Goal: Information Seeking & Learning: Find specific fact

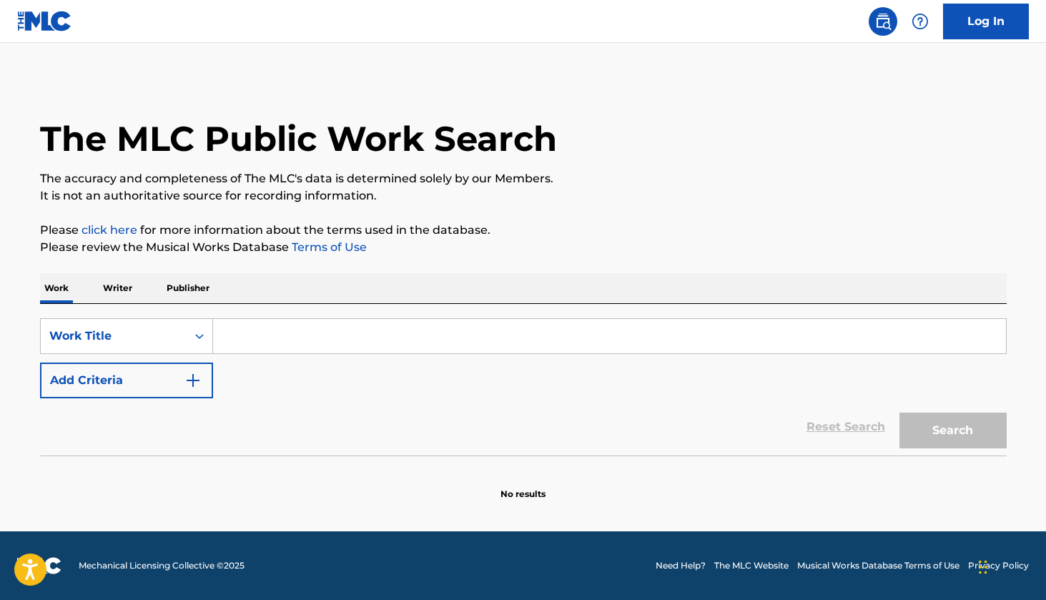
click at [409, 330] on input "Search Form" at bounding box center [609, 336] width 793 height 34
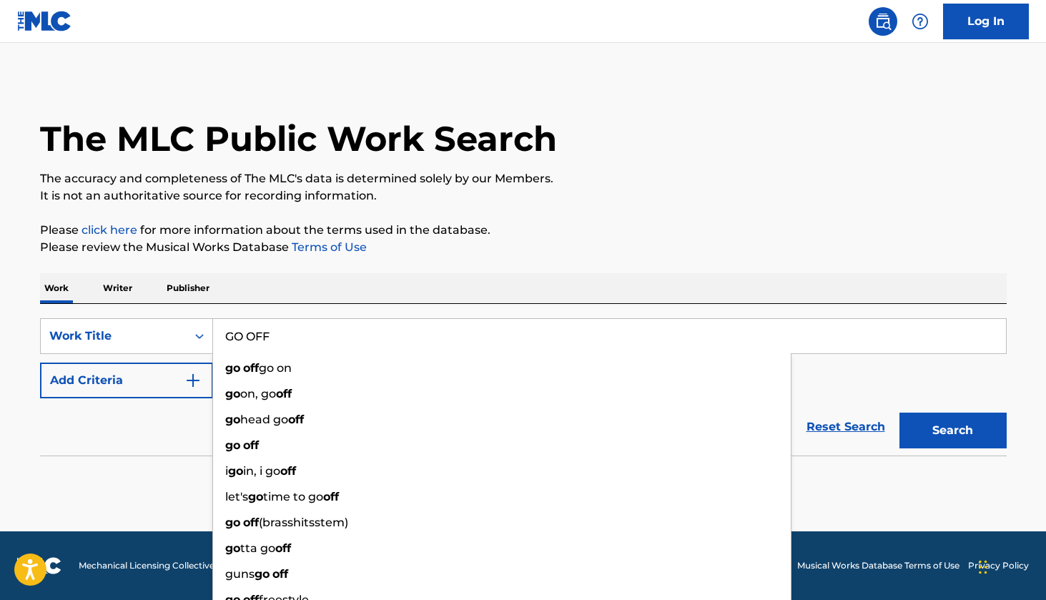
type input "GO OFF"
click at [953, 431] on button "Search" at bounding box center [953, 431] width 107 height 36
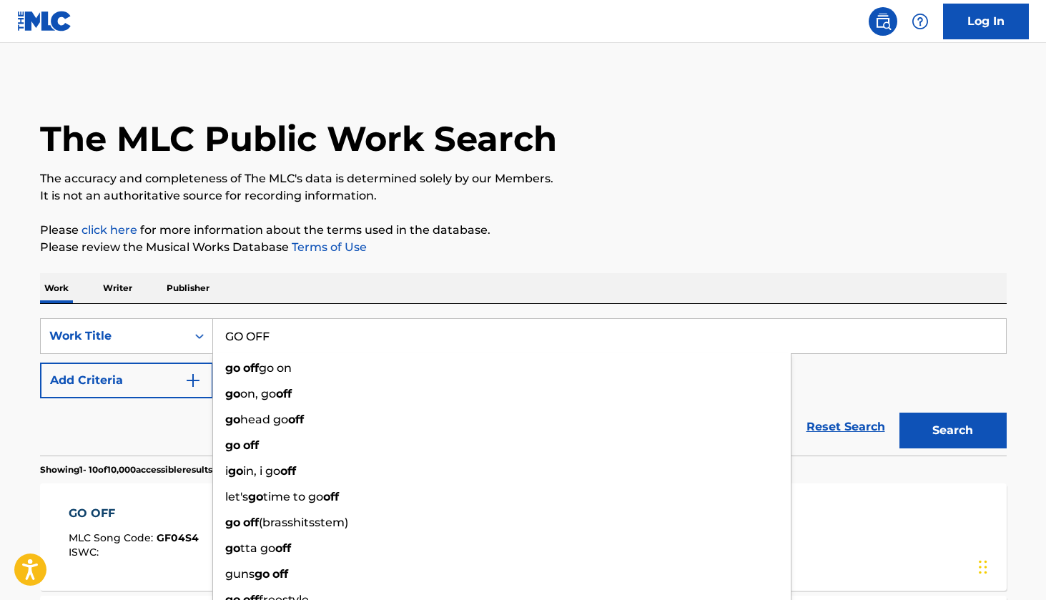
click at [669, 288] on div "Work Writer Publisher" at bounding box center [523, 288] width 967 height 30
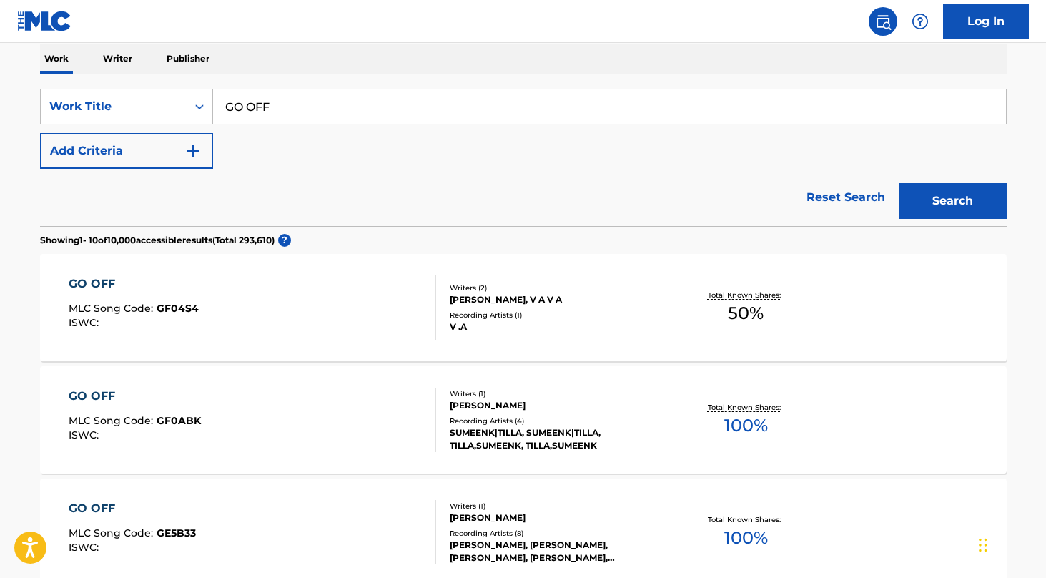
scroll to position [1173, 0]
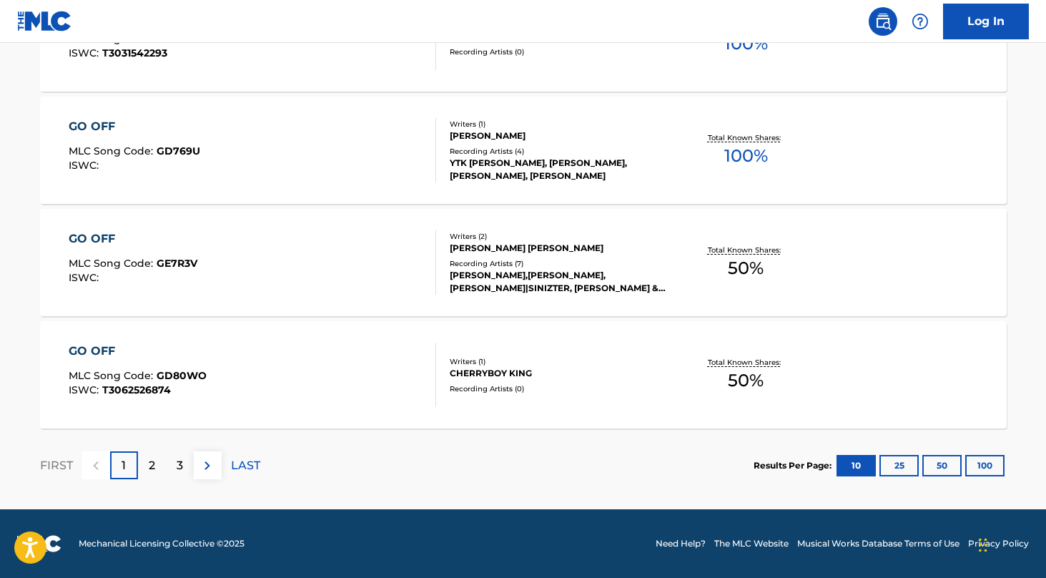
click at [506, 496] on section "FIRST 1 2 3 LAST Results Per Page: 10 25 50 100" at bounding box center [523, 465] width 967 height 74
click at [989, 473] on button "100" at bounding box center [984, 465] width 39 height 21
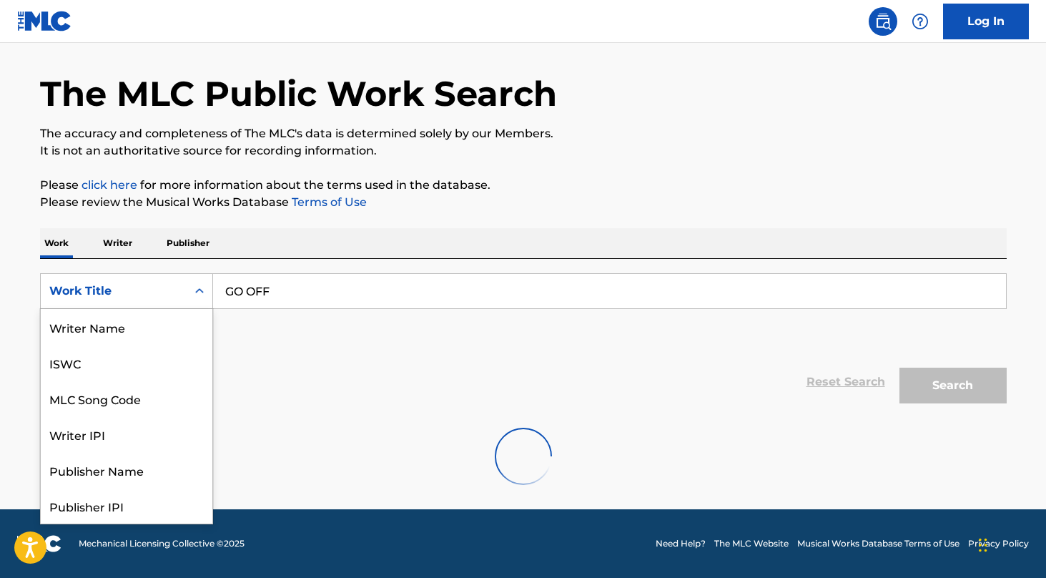
click at [180, 293] on div "Work Title" at bounding box center [114, 290] width 146 height 27
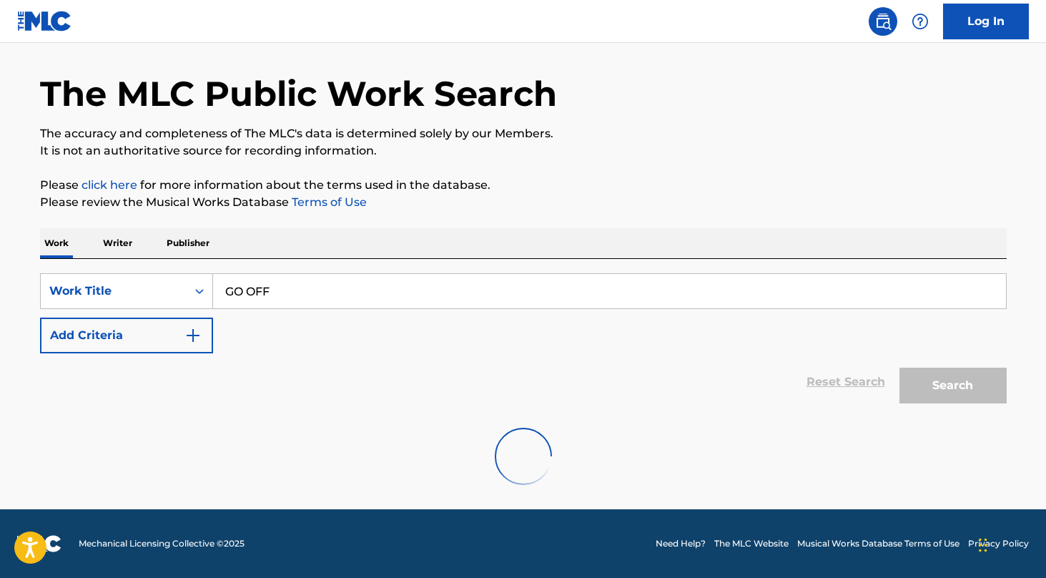
click at [182, 340] on button "Add Criteria" at bounding box center [126, 336] width 173 height 36
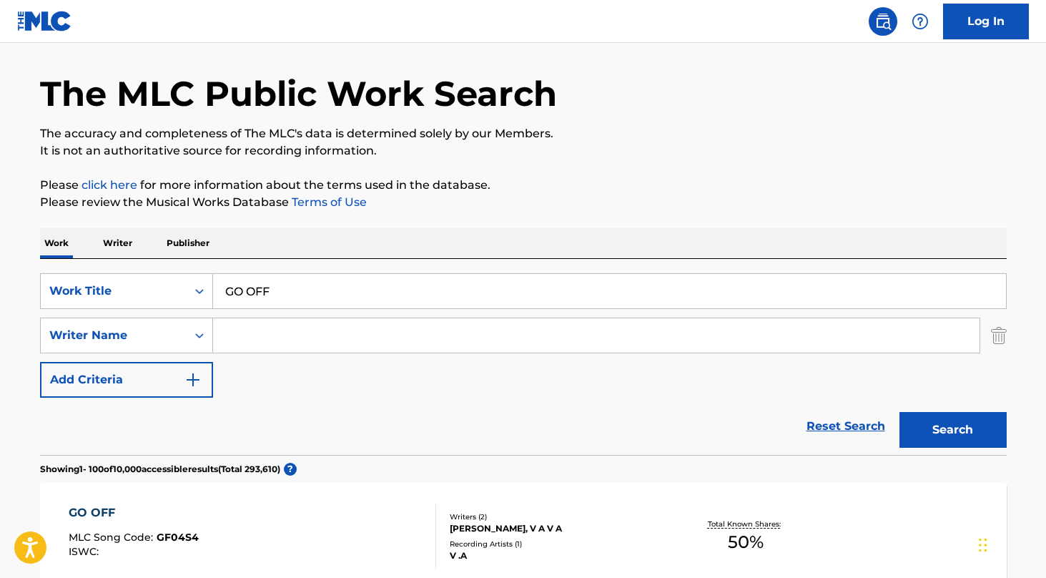
click at [245, 332] on input "Search Form" at bounding box center [596, 335] width 767 height 34
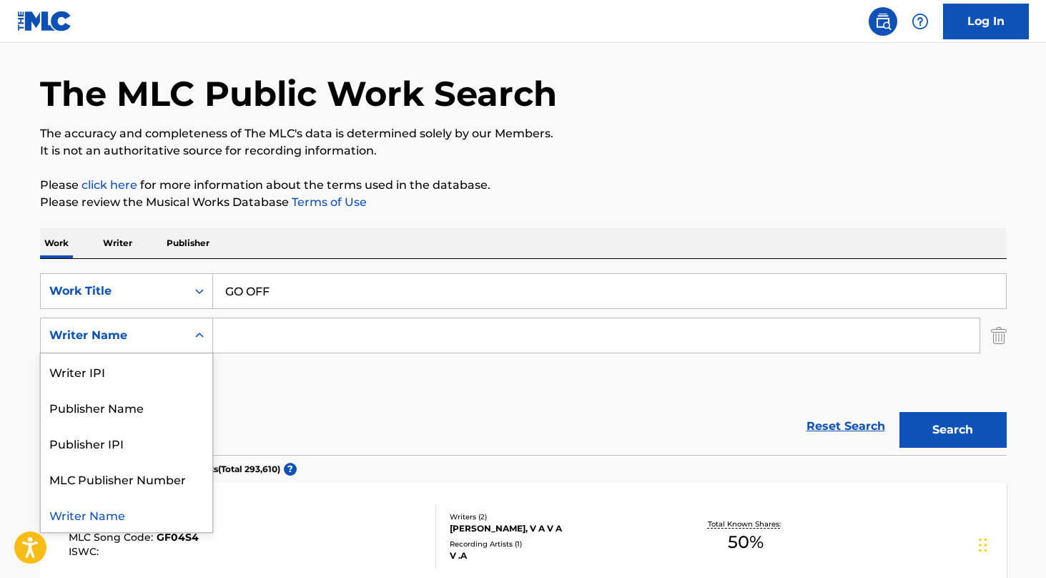
click at [175, 338] on div "Writer Name" at bounding box center [113, 335] width 129 height 17
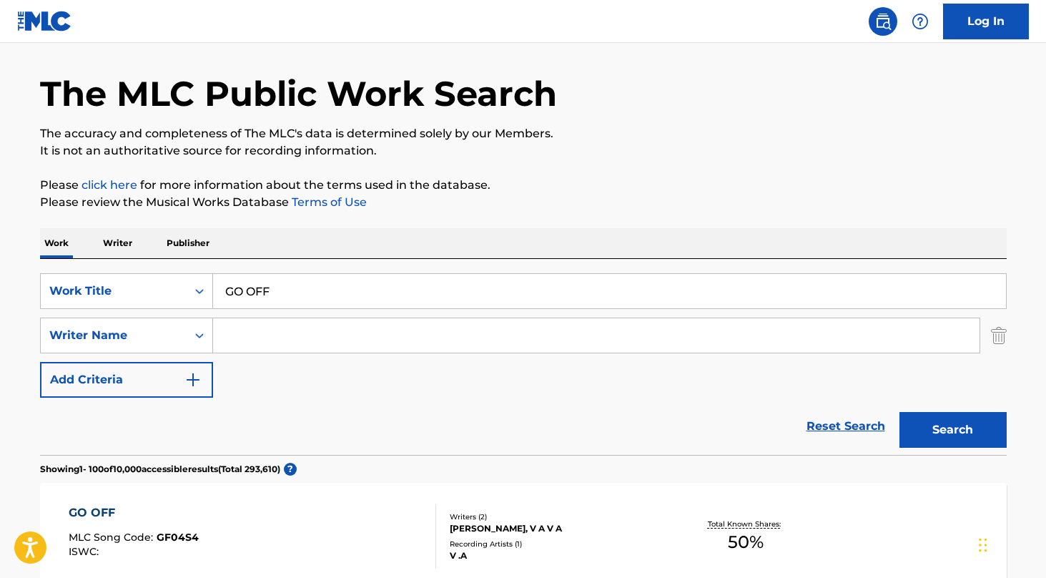
click at [262, 340] on input "Search Form" at bounding box center [596, 335] width 767 height 34
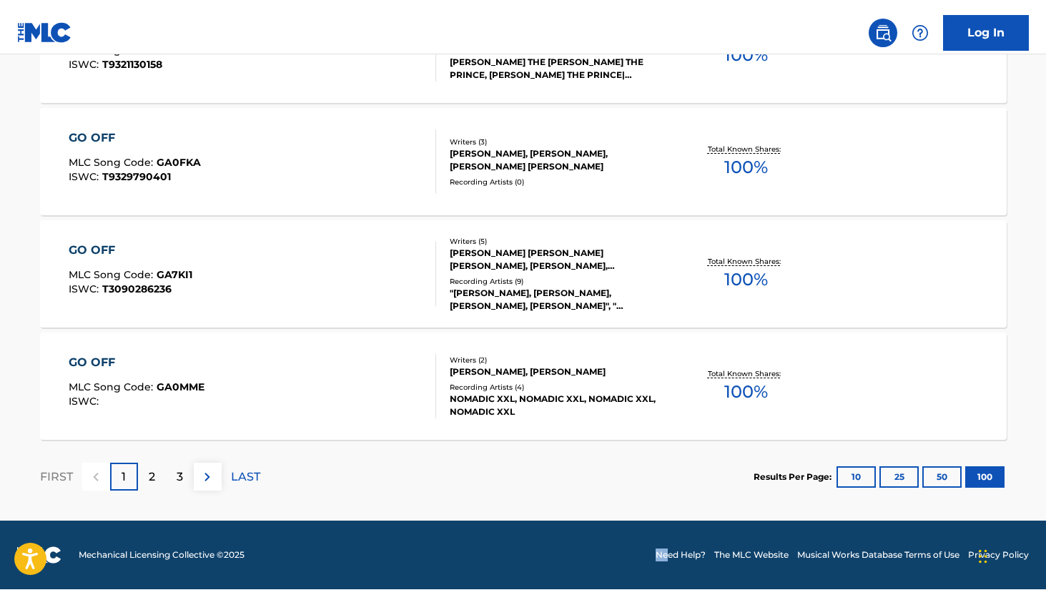
scroll to position [11301, 0]
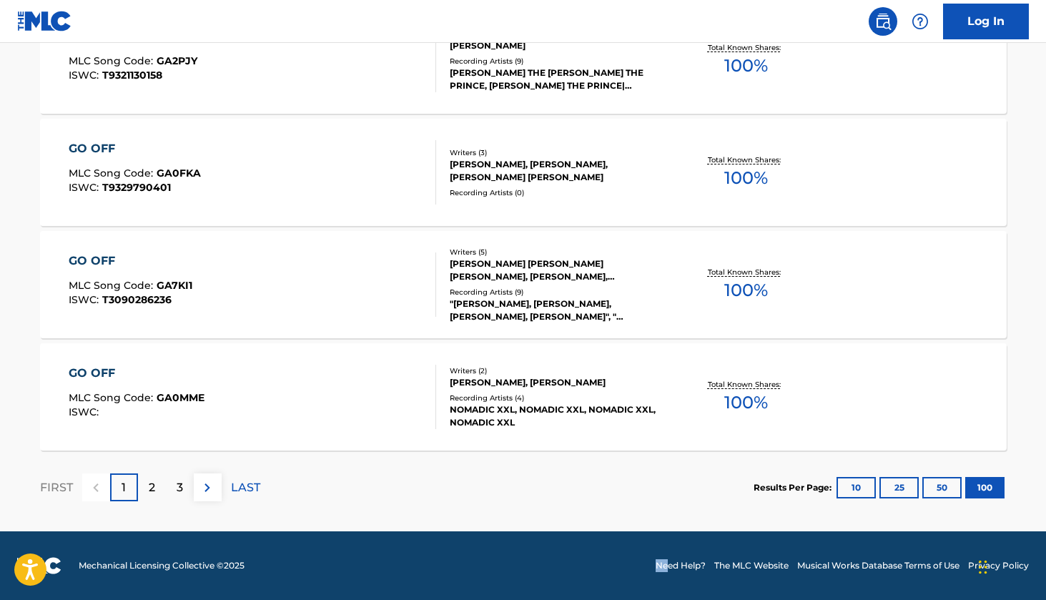
click at [960, 245] on div "GO OFF MLC Song Code : GA7KI1 ISWC : T3090286236 Writers ( 5 ) [PERSON_NAME] [P…" at bounding box center [523, 284] width 967 height 107
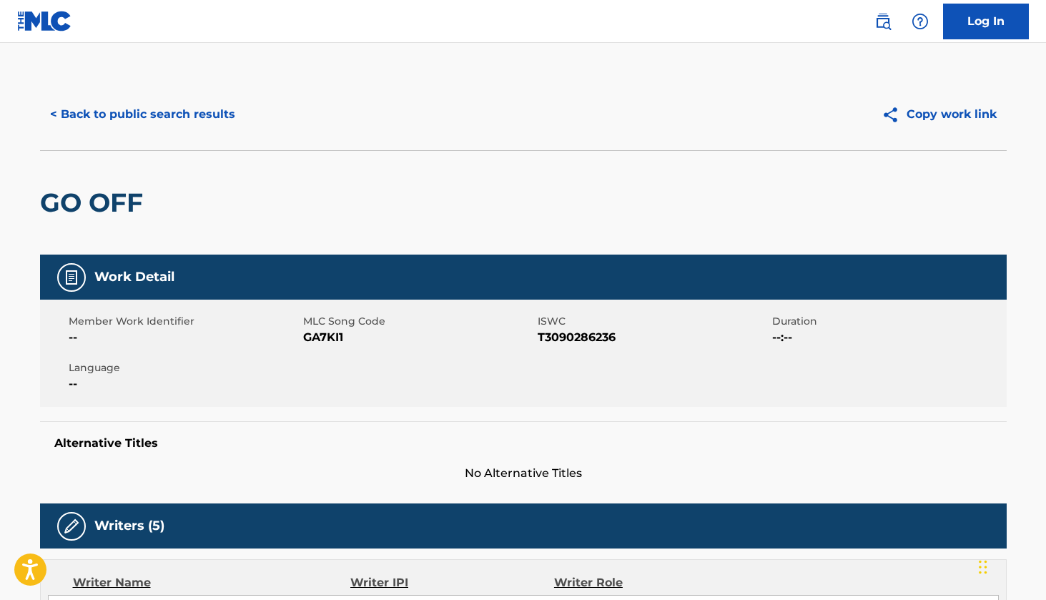
scroll to position [-1, 0]
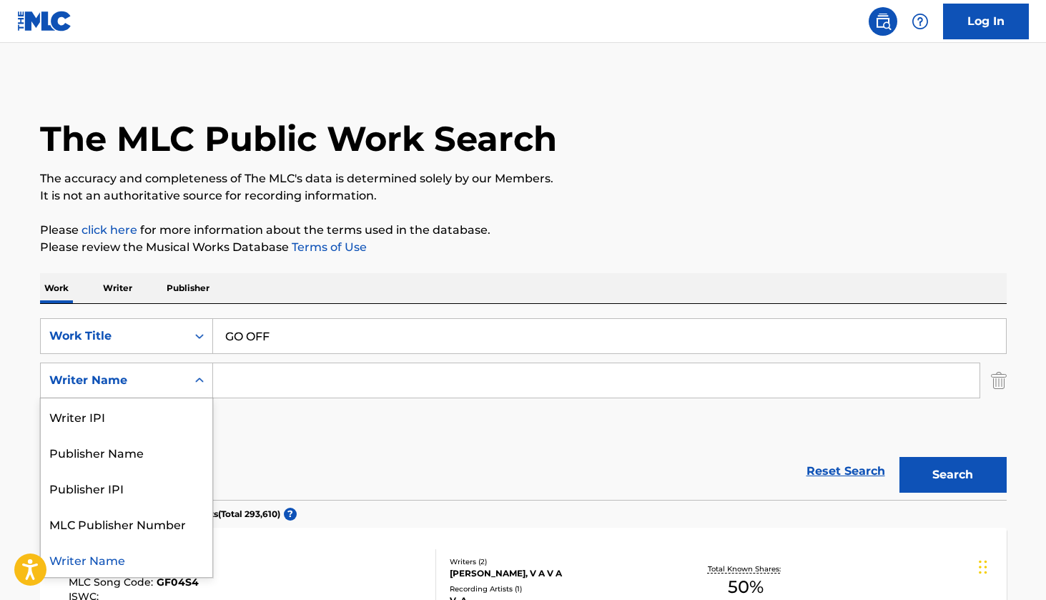
click at [152, 374] on div "Writer Name" at bounding box center [113, 380] width 129 height 17
click at [257, 382] on input "Search Form" at bounding box center [596, 380] width 767 height 34
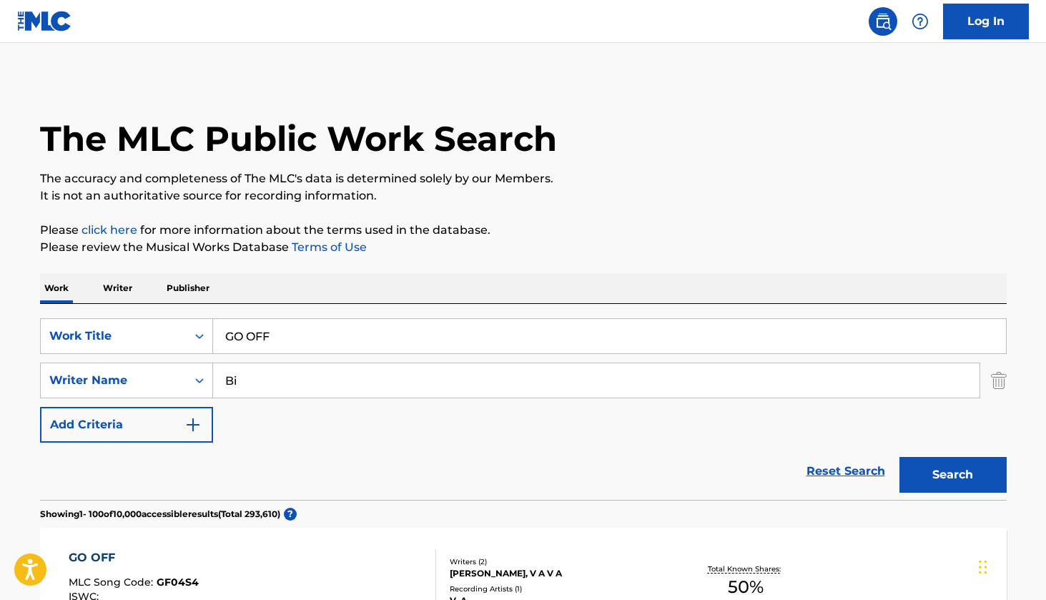
type input "Bi"
click at [953, 475] on button "Search" at bounding box center [953, 475] width 107 height 36
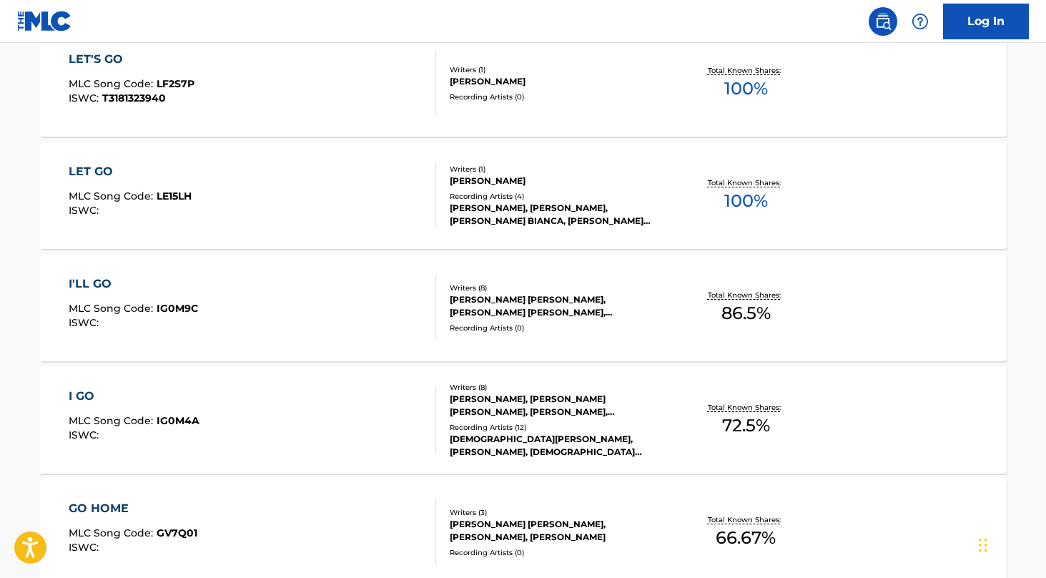
scroll to position [92, 0]
